Goal: Navigation & Orientation: Find specific page/section

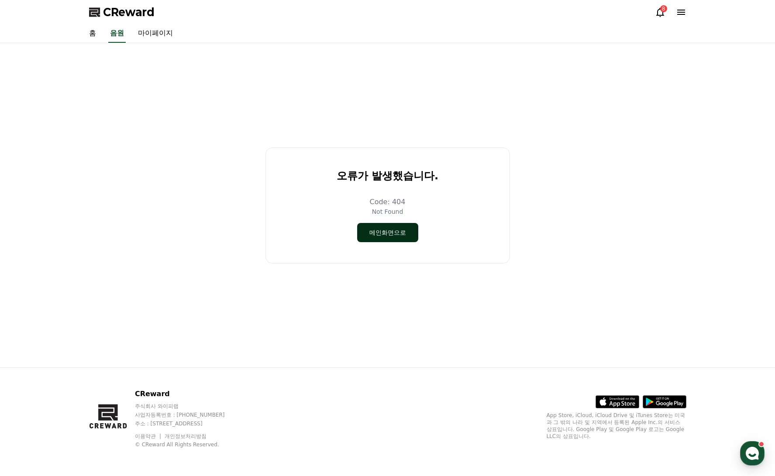
click at [382, 237] on button "메인화면으로" at bounding box center [387, 232] width 61 height 19
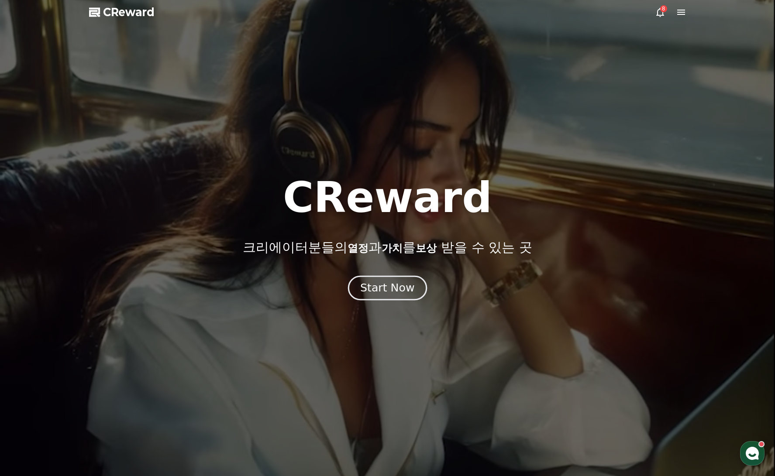
click at [376, 291] on div "Start Now" at bounding box center [387, 288] width 54 height 15
